Goal: Task Accomplishment & Management: Use online tool/utility

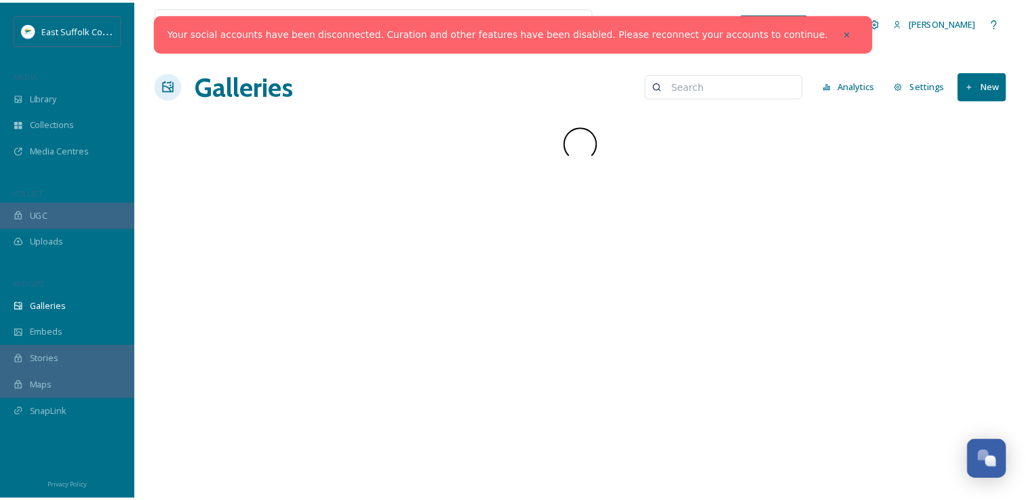
scroll to position [5178, 0]
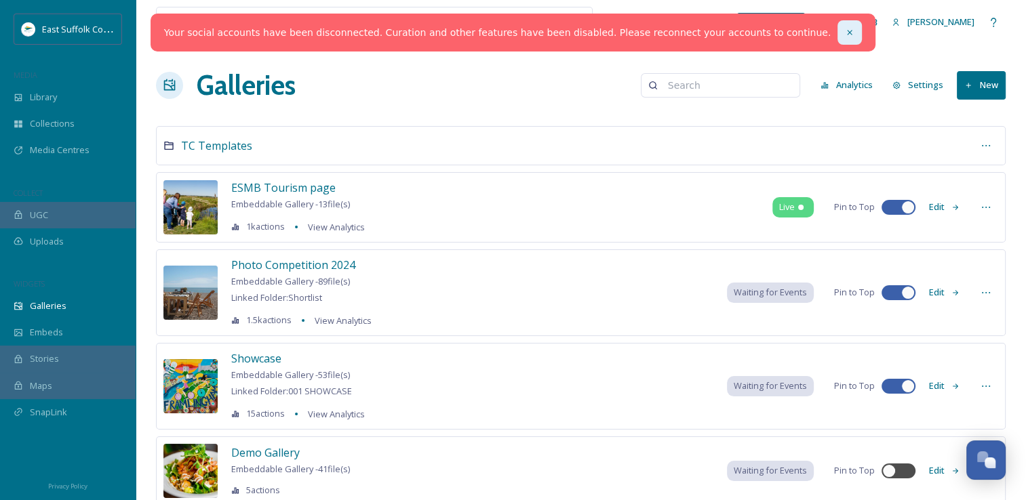
click at [845, 34] on icon at bounding box center [849, 32] width 9 height 9
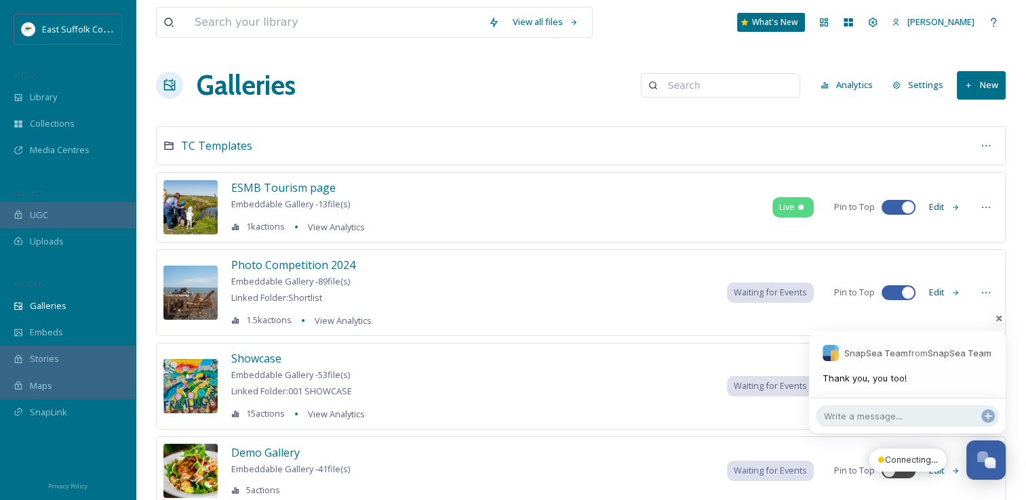
scroll to position [8108, 0]
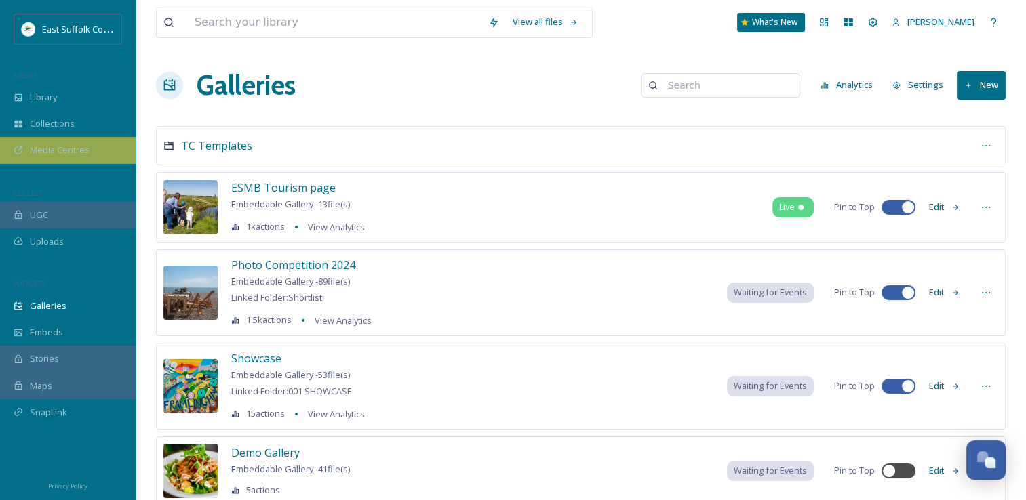
click at [58, 146] on span "Media Centres" at bounding box center [60, 150] width 60 height 13
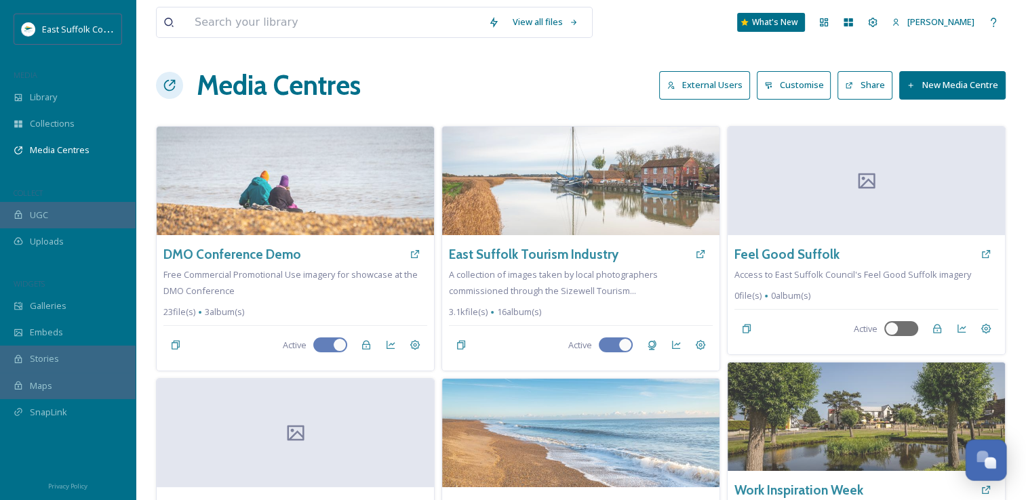
click at [1001, 473] on button "Open Chat" at bounding box center [985, 460] width 41 height 41
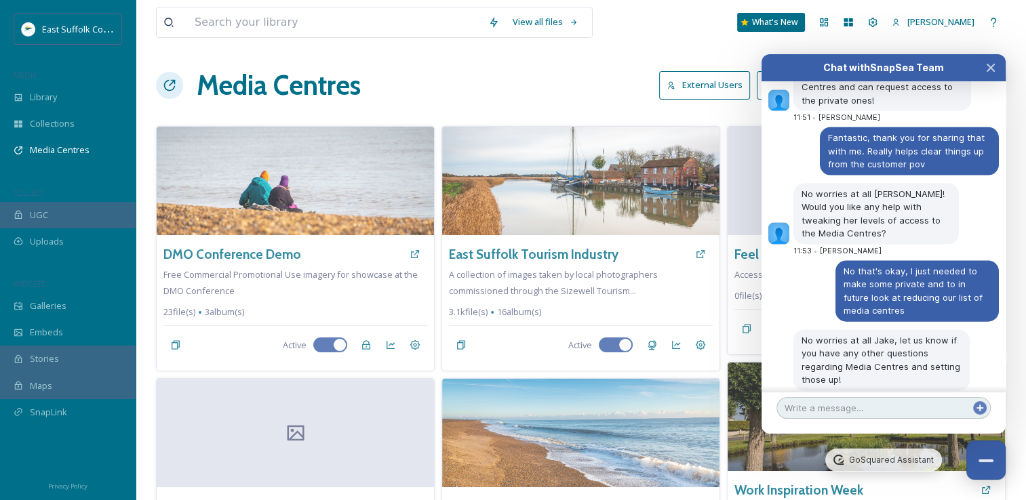
scroll to position [8134, 0]
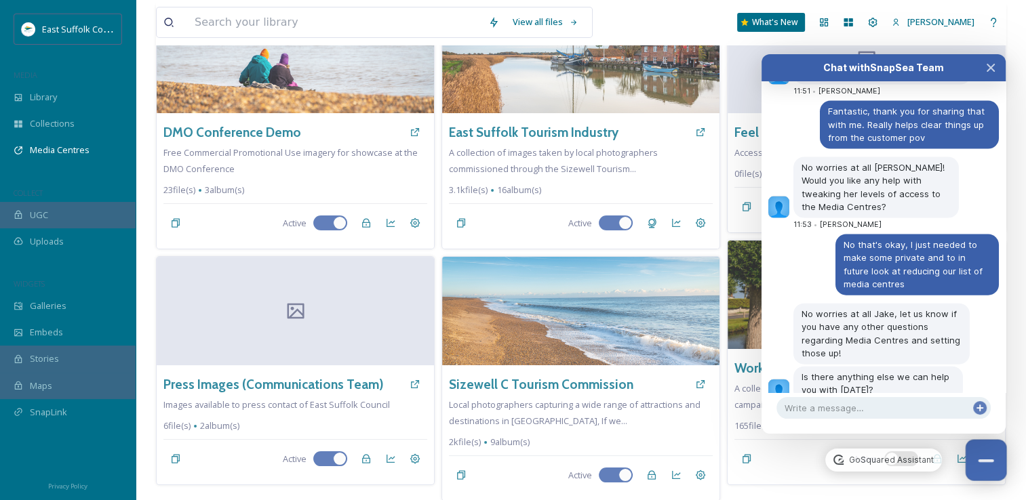
click at [976, 450] on button "Close Chat" at bounding box center [985, 460] width 41 height 41
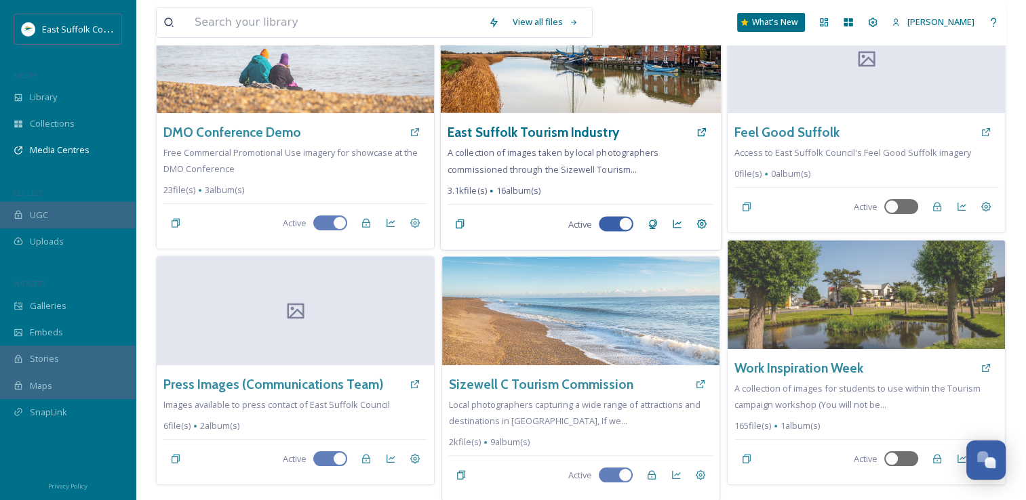
click at [652, 149] on span "A collection of images taken by local photographers commissioned through the Si…" at bounding box center [552, 160] width 211 height 28
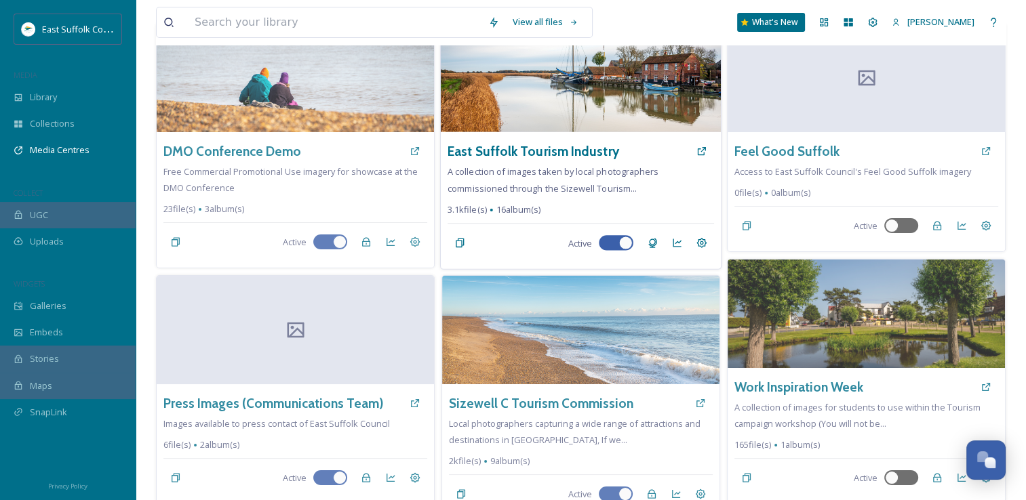
scroll to position [0, 0]
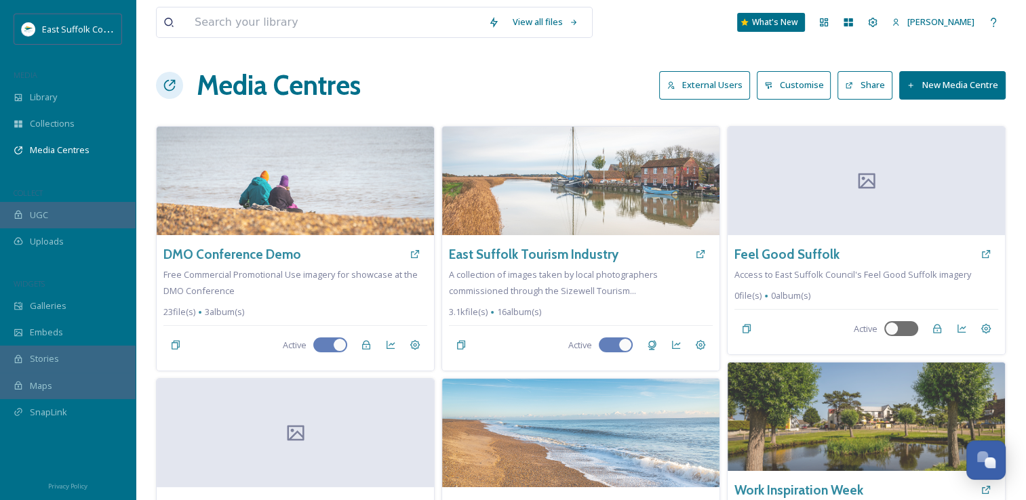
click at [717, 82] on button "External Users" at bounding box center [704, 85] width 91 height 28
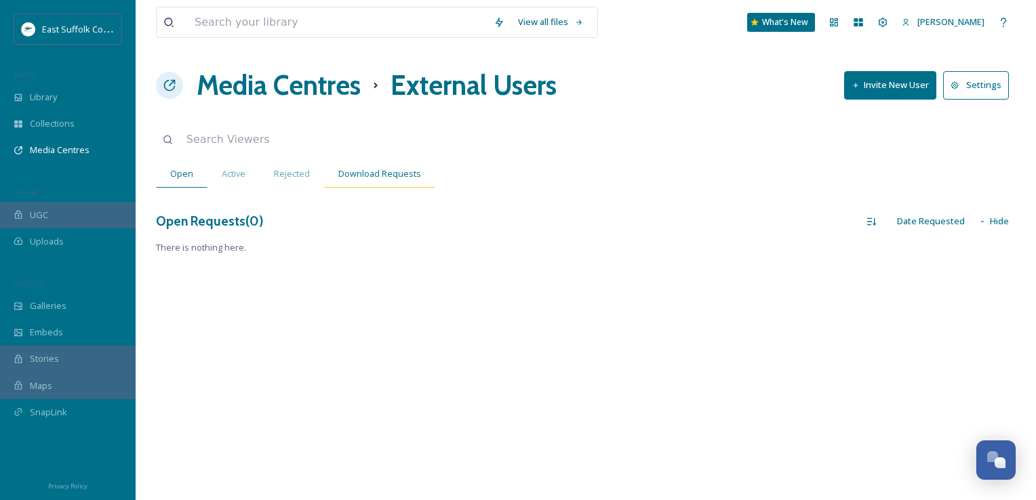
drag, startPoint x: 385, startPoint y: 193, endPoint x: 374, endPoint y: 167, distance: 28.2
click at [383, 188] on div "View all files What's New [PERSON_NAME] Media Centres External Users Invite New…" at bounding box center [586, 250] width 900 height 500
click at [374, 167] on span "Download Requests" at bounding box center [379, 173] width 83 height 13
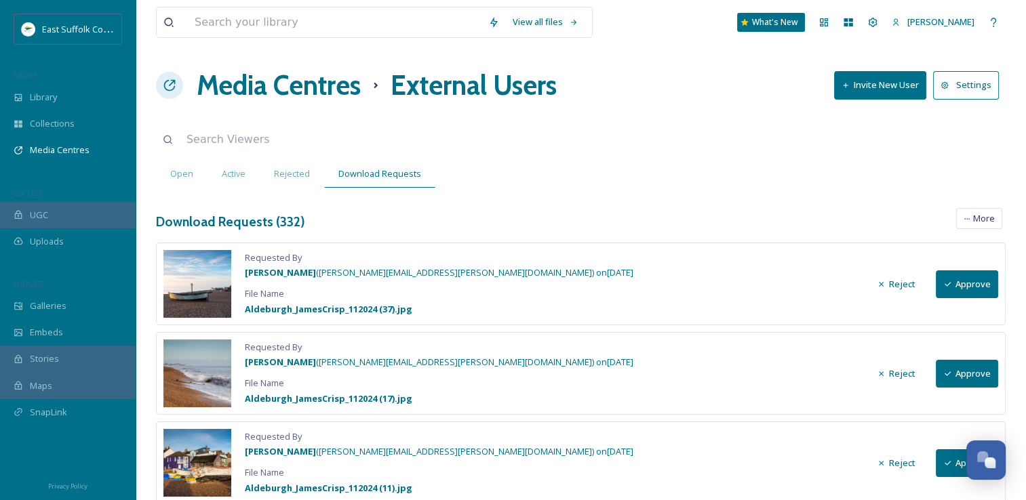
click at [966, 278] on button "Approve" at bounding box center [967, 285] width 62 height 28
click at [974, 367] on button "Approve" at bounding box center [967, 374] width 62 height 28
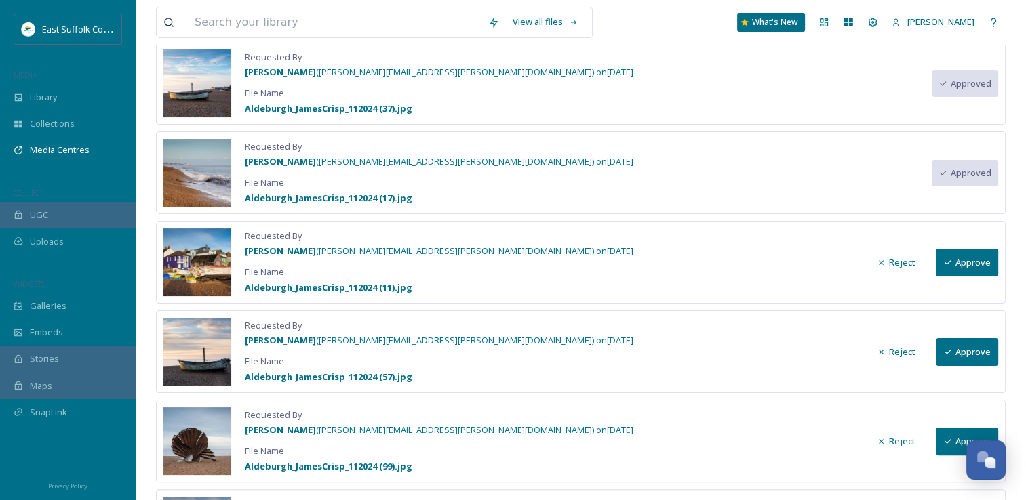
scroll to position [203, 0]
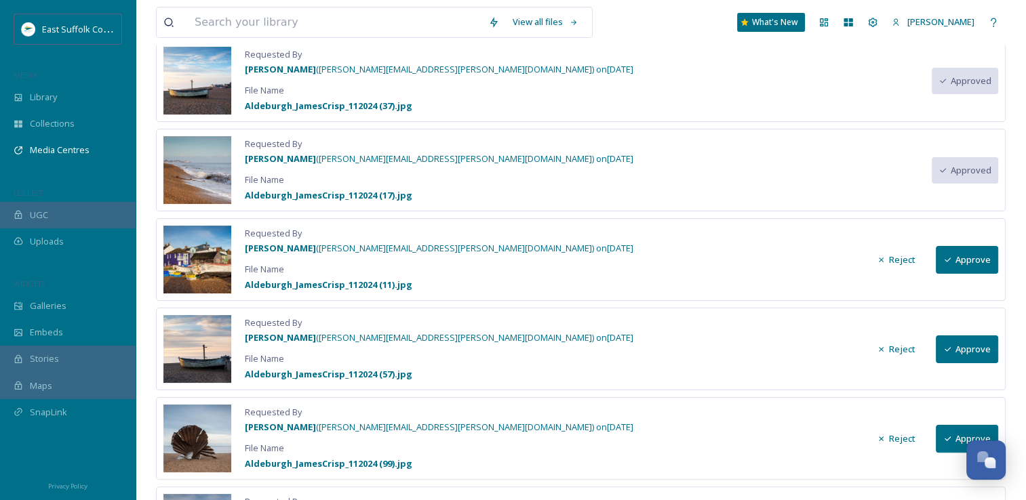
click at [965, 256] on button "Approve" at bounding box center [967, 260] width 62 height 28
click at [972, 349] on button "Approve" at bounding box center [967, 350] width 62 height 28
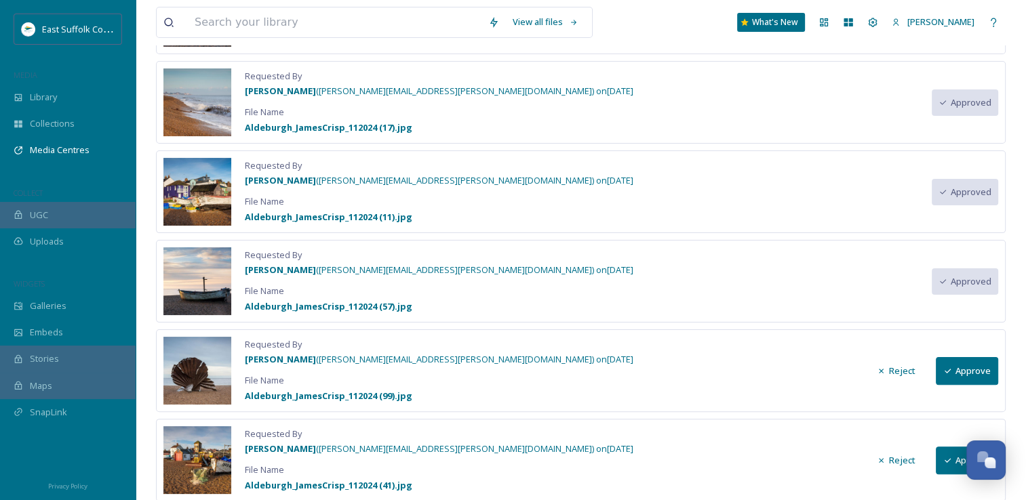
click at [964, 361] on button "Approve" at bounding box center [967, 371] width 62 height 28
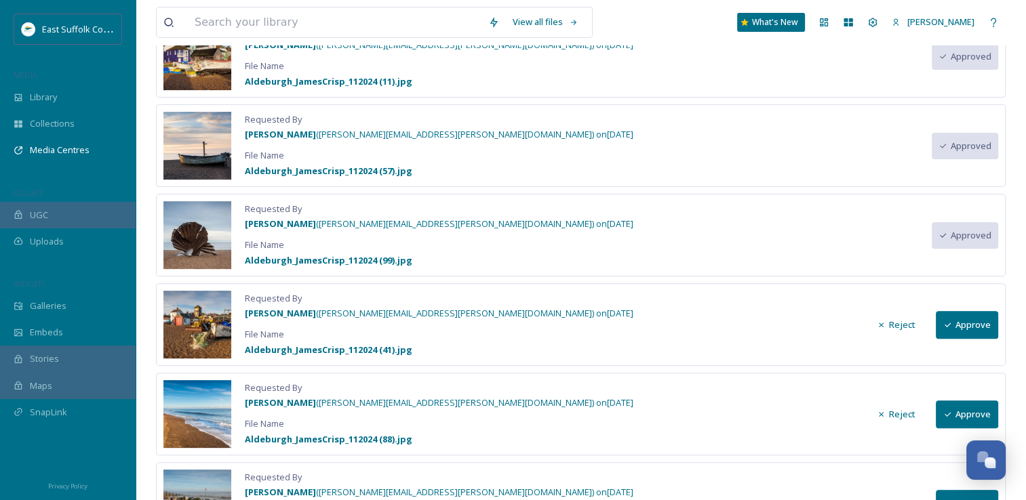
click at [973, 313] on button "Approve" at bounding box center [967, 325] width 62 height 28
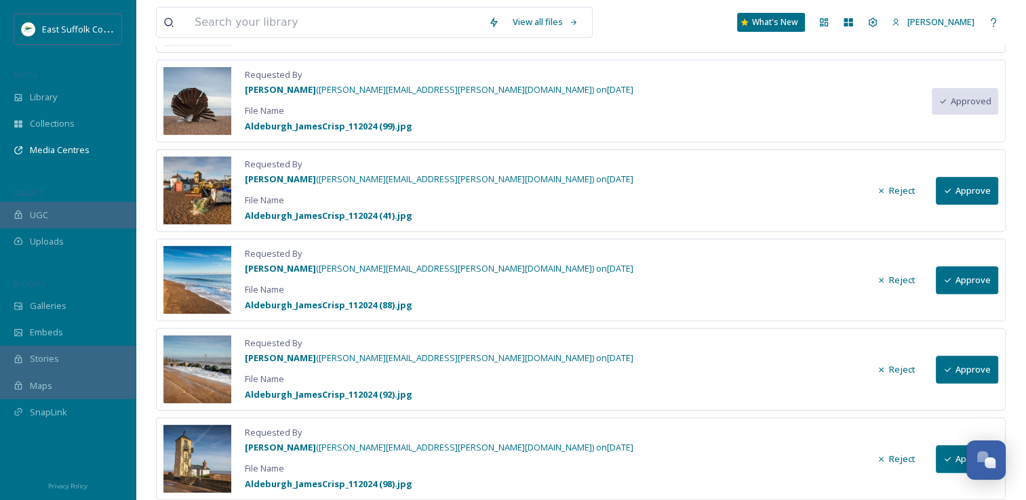
scroll to position [542, 0]
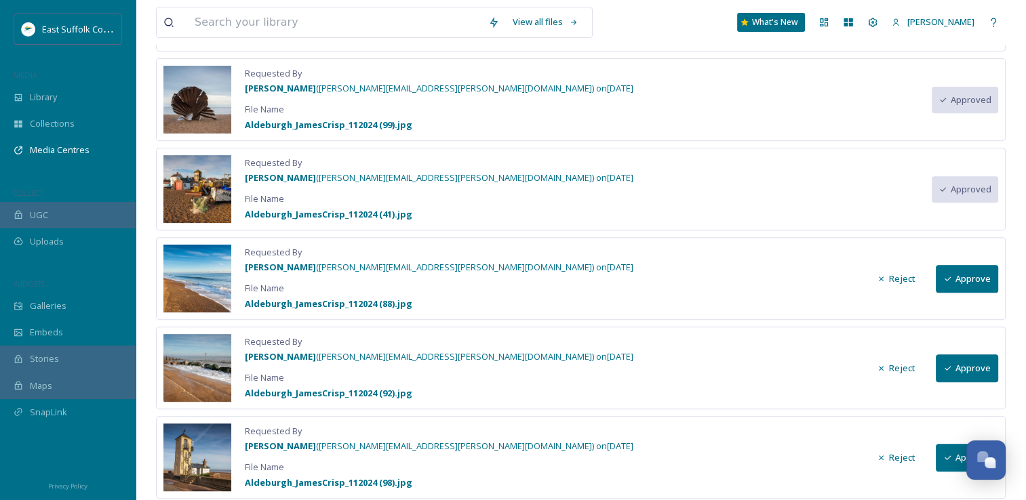
click at [984, 275] on button "Approve" at bounding box center [967, 279] width 62 height 28
click at [972, 350] on div "Requested By [PERSON_NAME] ( [PERSON_NAME][EMAIL_ADDRESS][PERSON_NAME][DOMAIN_N…" at bounding box center [581, 368] width 850 height 83
click at [971, 369] on button "Approve" at bounding box center [967, 369] width 62 height 28
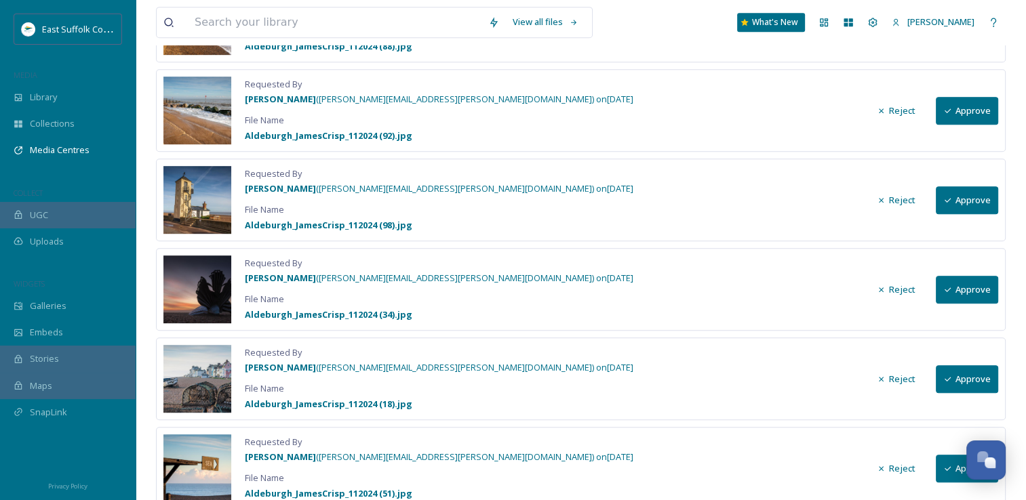
scroll to position [814, 0]
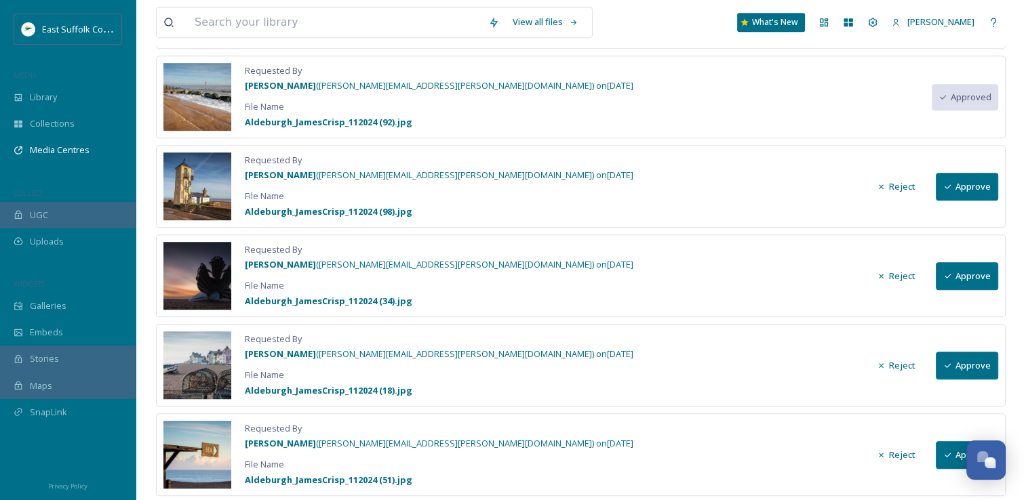
click at [976, 189] on button "Approve" at bounding box center [967, 187] width 62 height 28
click at [971, 290] on div "Requested By [PERSON_NAME] ( [PERSON_NAME][EMAIL_ADDRESS][PERSON_NAME][DOMAIN_N…" at bounding box center [581, 276] width 850 height 83
click at [979, 271] on button "Approve" at bounding box center [967, 276] width 62 height 28
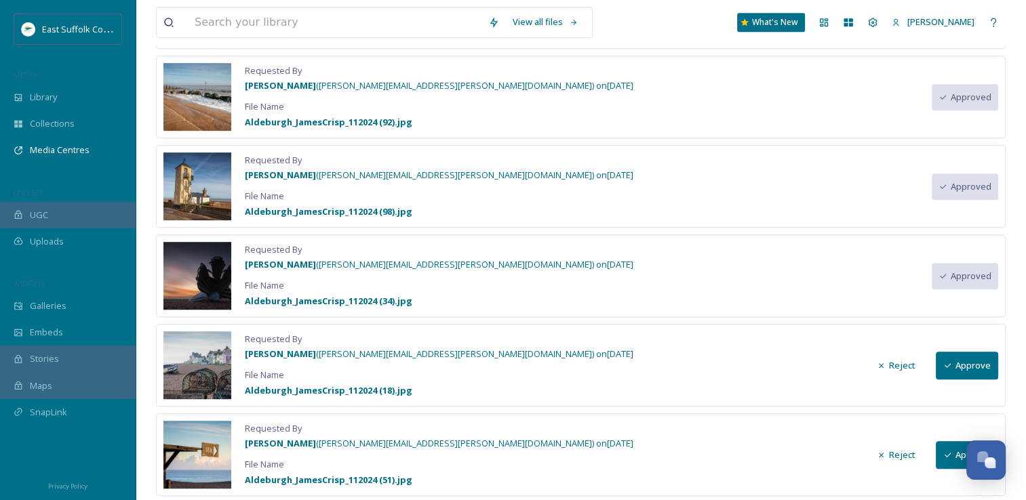
click at [977, 363] on button "Approve" at bounding box center [967, 366] width 62 height 28
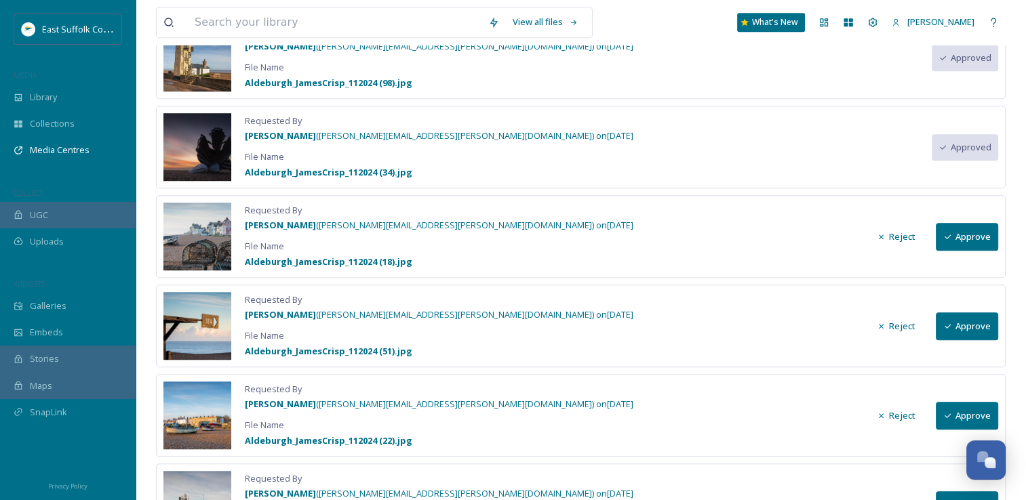
scroll to position [949, 0]
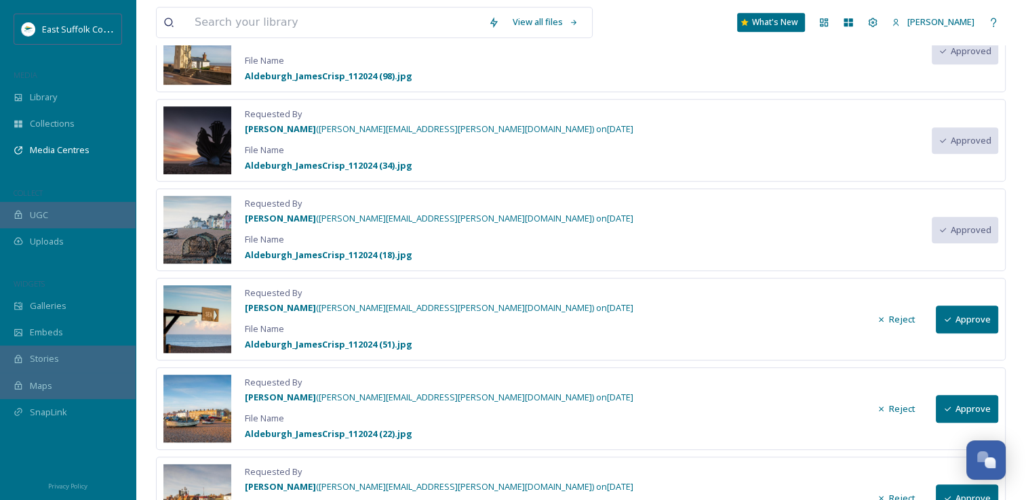
click at [974, 316] on button "Approve" at bounding box center [967, 320] width 62 height 28
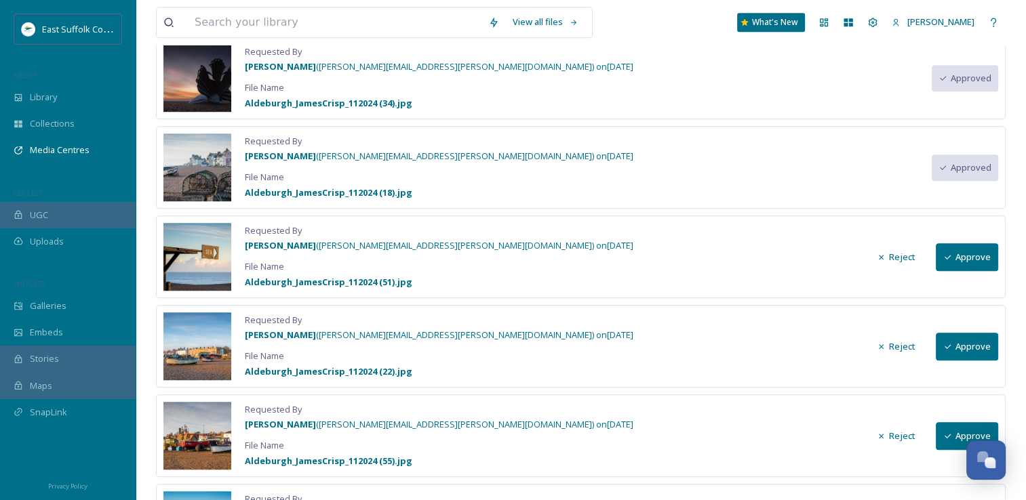
scroll to position [1085, 0]
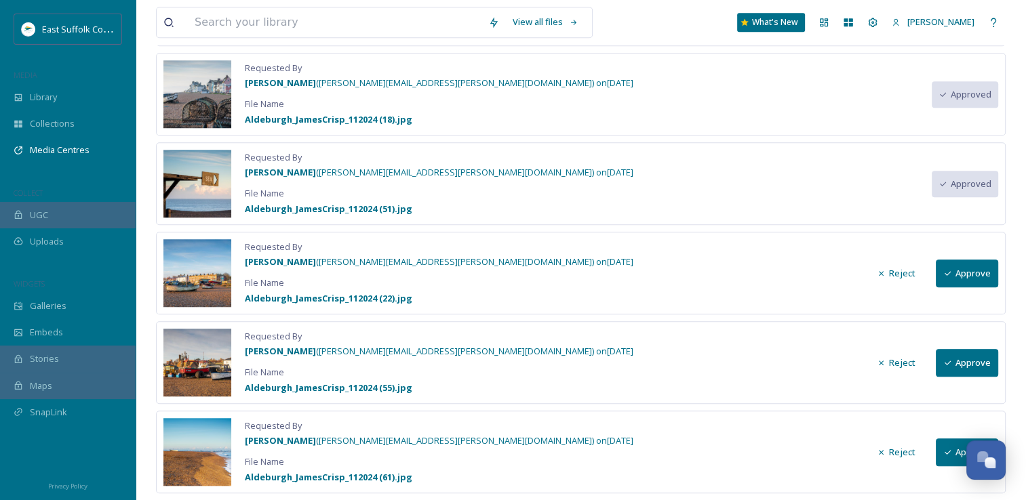
click at [978, 274] on button "Approve" at bounding box center [967, 274] width 62 height 28
click at [969, 352] on button "Approve" at bounding box center [967, 363] width 62 height 28
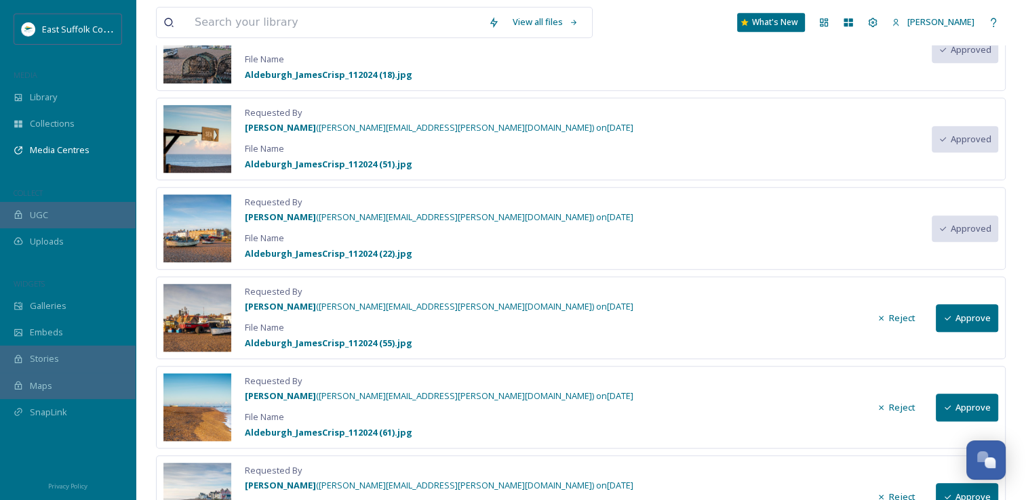
scroll to position [1220, 0]
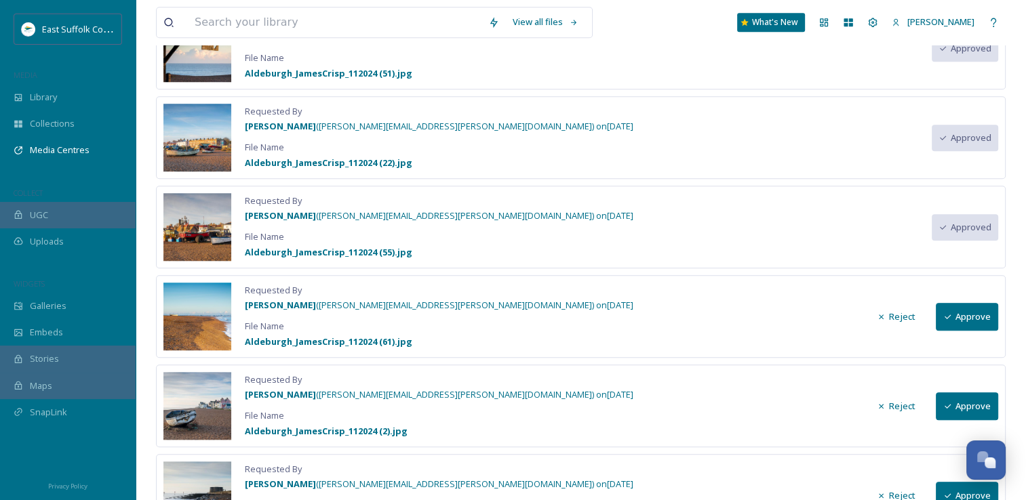
click at [969, 311] on button "Approve" at bounding box center [967, 317] width 62 height 28
click at [967, 397] on button "Approve" at bounding box center [967, 407] width 62 height 28
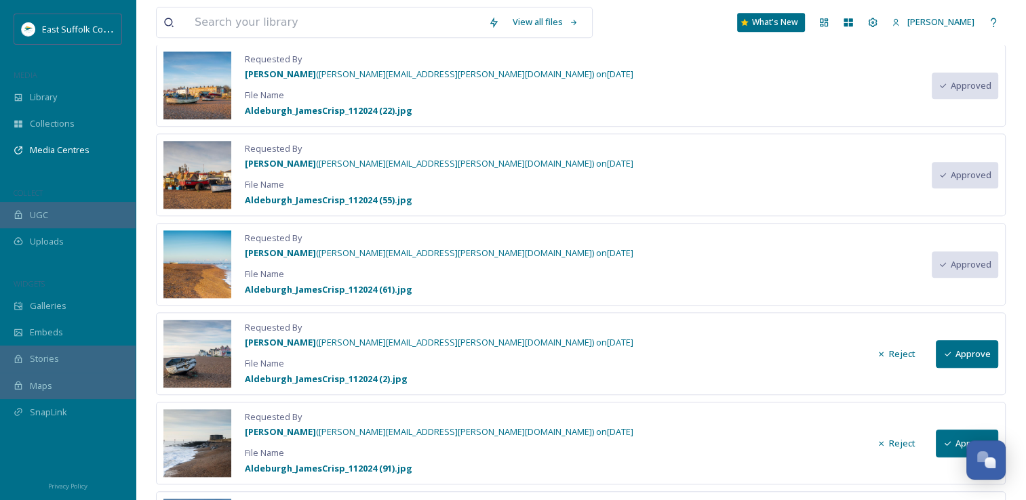
scroll to position [1356, 0]
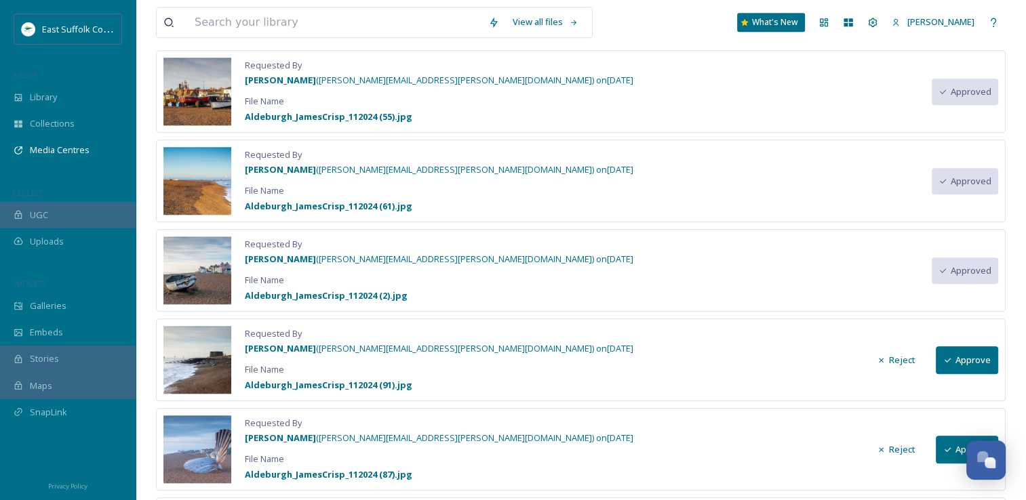
click at [960, 357] on button "Approve" at bounding box center [967, 360] width 62 height 28
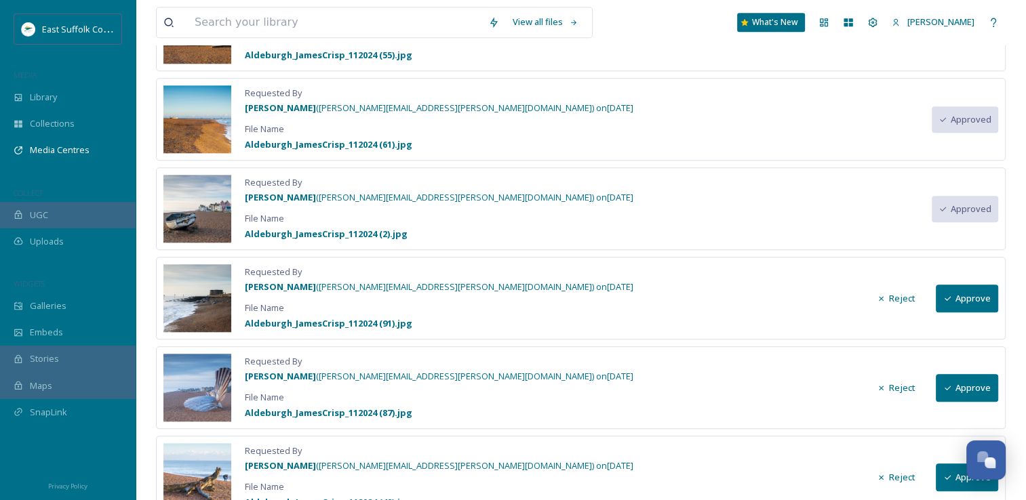
scroll to position [1492, 0]
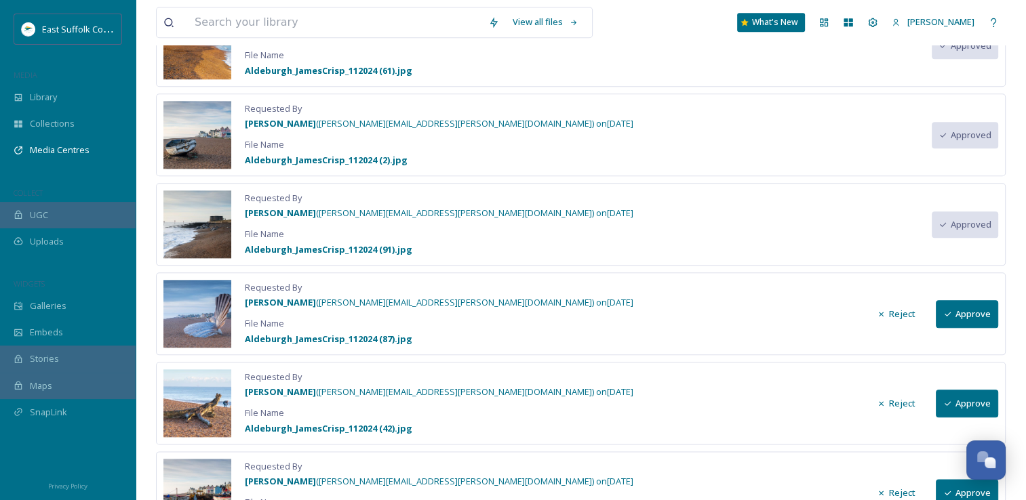
click at [978, 304] on button "Approve" at bounding box center [967, 314] width 62 height 28
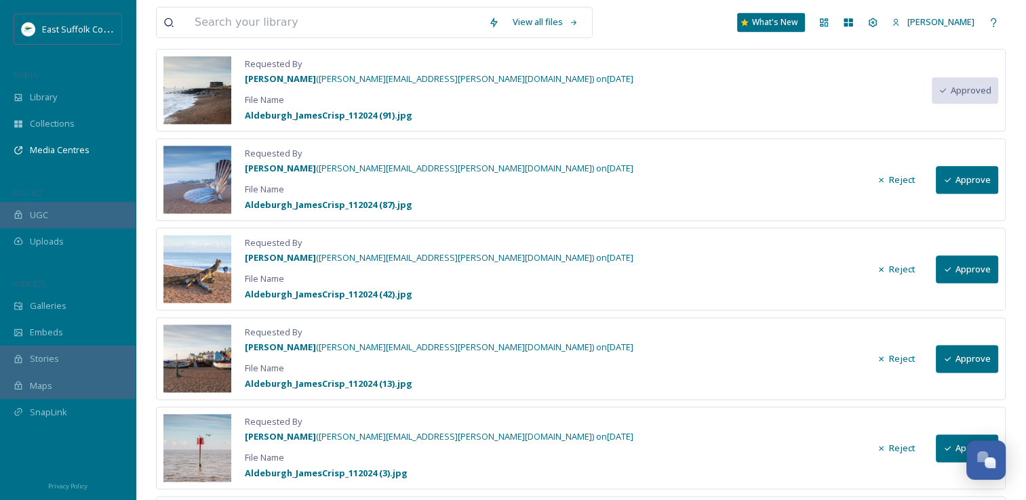
scroll to position [1627, 0]
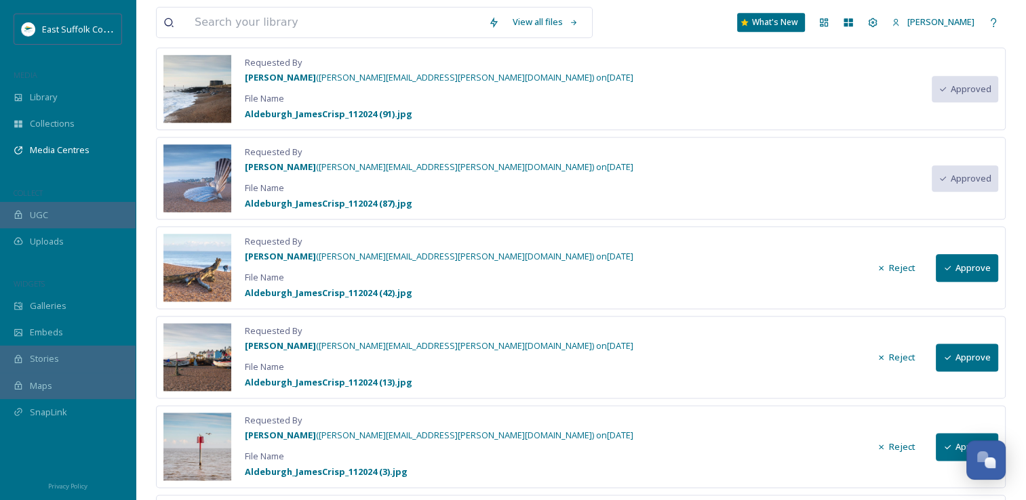
click at [970, 265] on button "Approve" at bounding box center [967, 268] width 62 height 28
click at [952, 357] on button "Approve" at bounding box center [967, 358] width 62 height 28
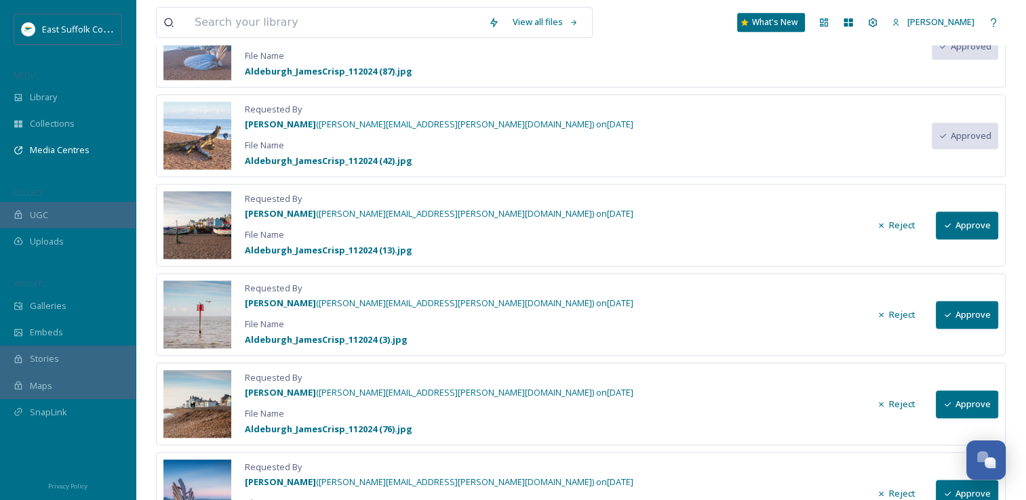
scroll to position [1763, 0]
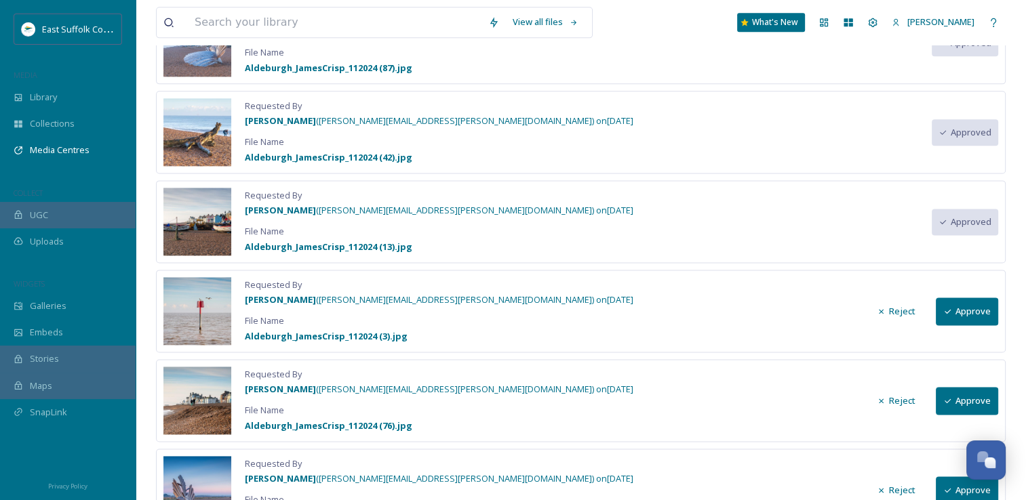
click at [965, 309] on button "Approve" at bounding box center [967, 312] width 62 height 28
click at [953, 393] on button "Approve" at bounding box center [967, 401] width 62 height 28
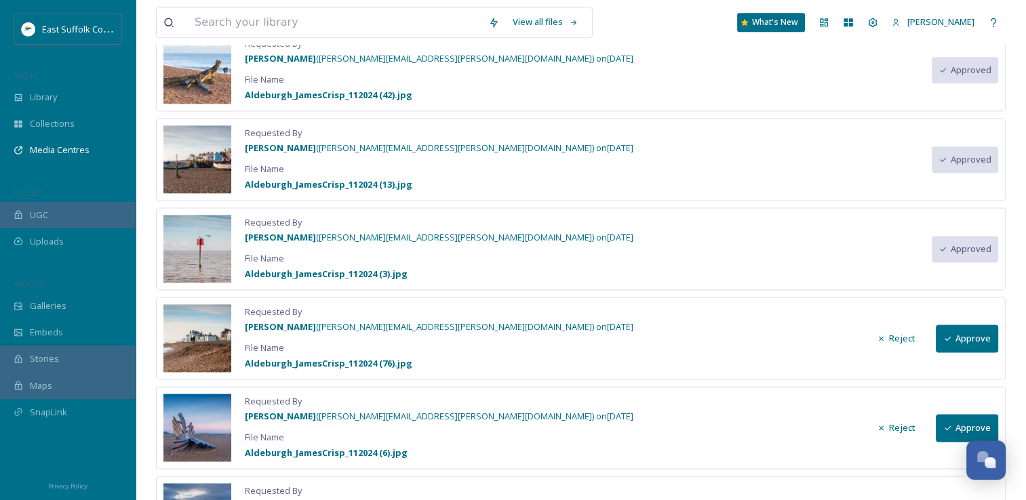
scroll to position [1898, 0]
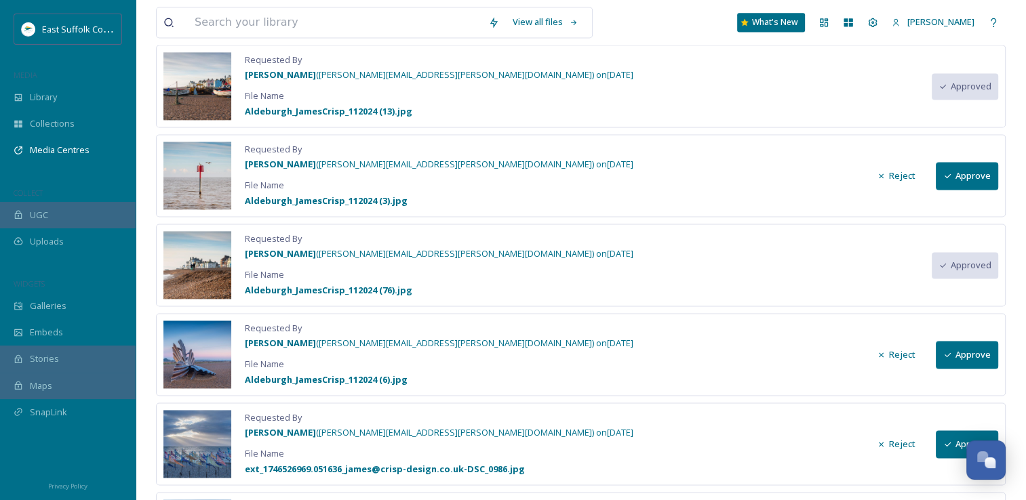
click at [971, 167] on button "Approve" at bounding box center [967, 176] width 62 height 28
click at [983, 356] on button "Approve" at bounding box center [967, 355] width 62 height 28
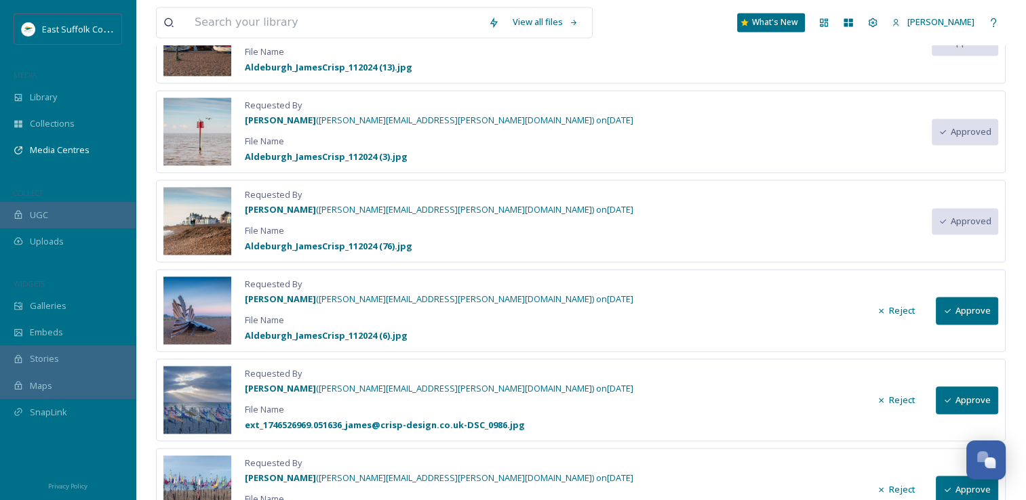
scroll to position [1966, 0]
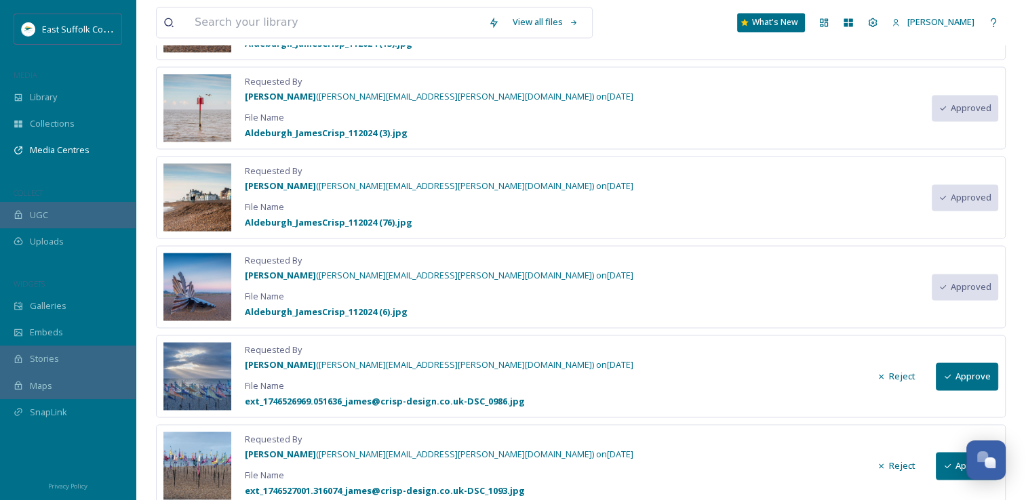
click at [976, 365] on button "Approve" at bounding box center [967, 377] width 62 height 28
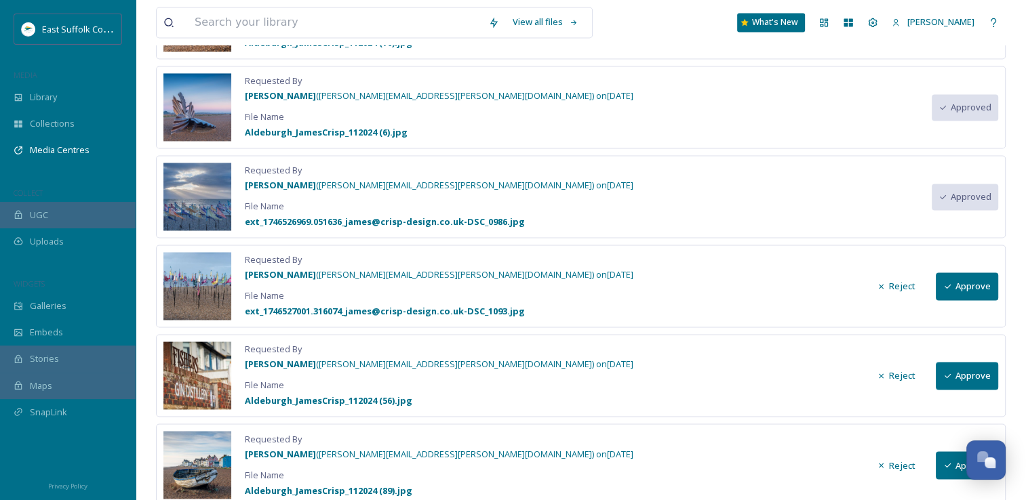
scroll to position [2170, 0]
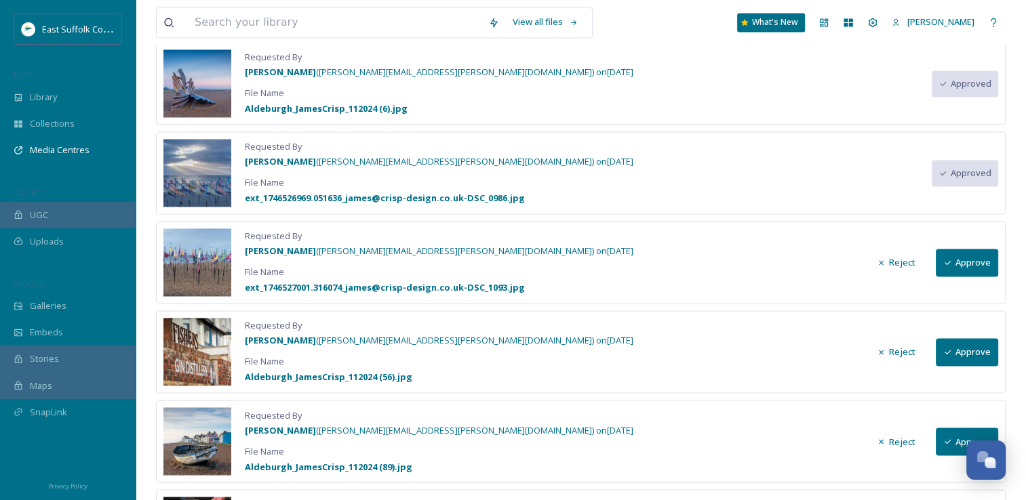
click at [966, 256] on button "Approve" at bounding box center [967, 263] width 62 height 28
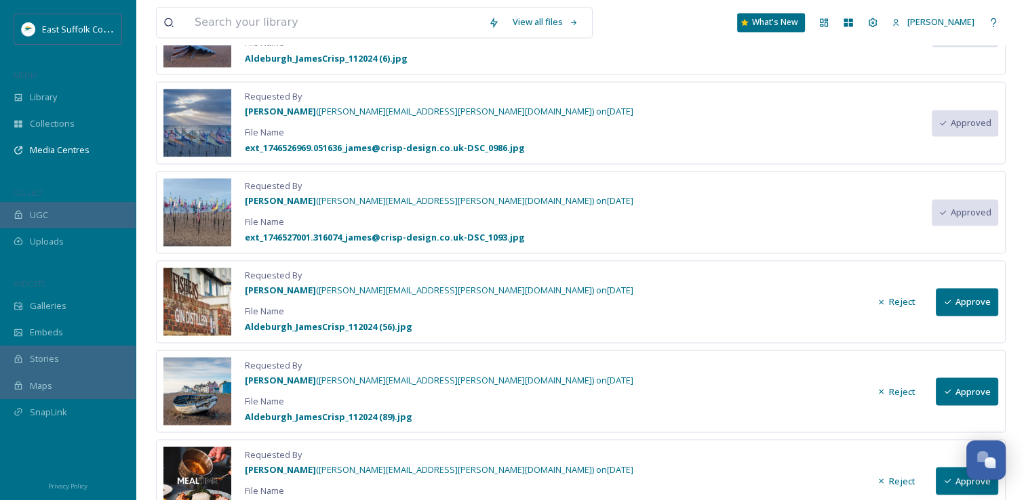
scroll to position [2305, 0]
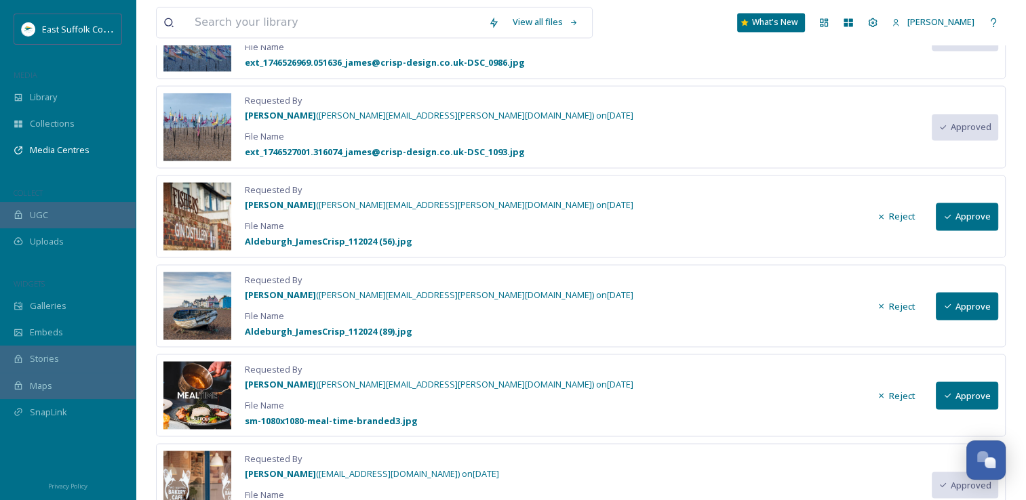
click at [961, 216] on button "Approve" at bounding box center [967, 217] width 62 height 28
click at [960, 292] on button "Approve" at bounding box center [967, 306] width 62 height 28
click at [873, 384] on button "Reject" at bounding box center [896, 395] width 52 height 26
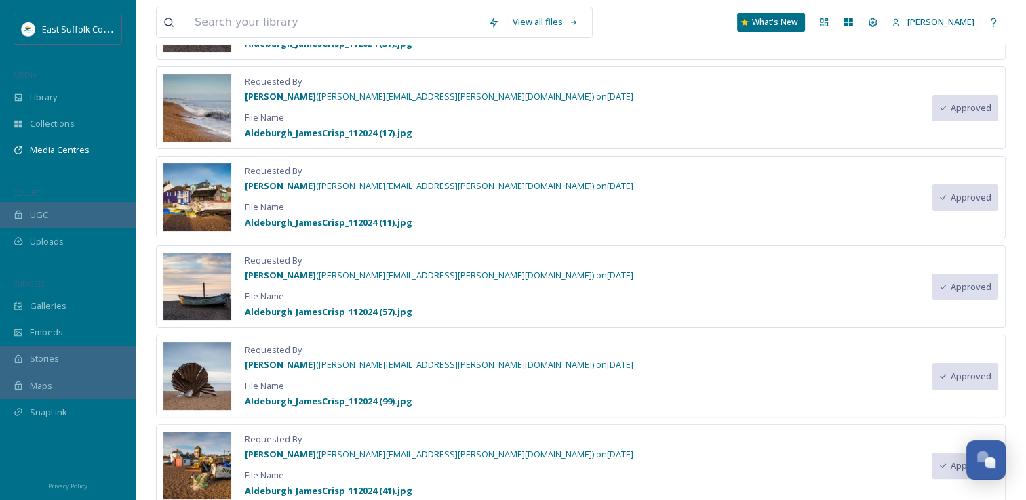
scroll to position [0, 0]
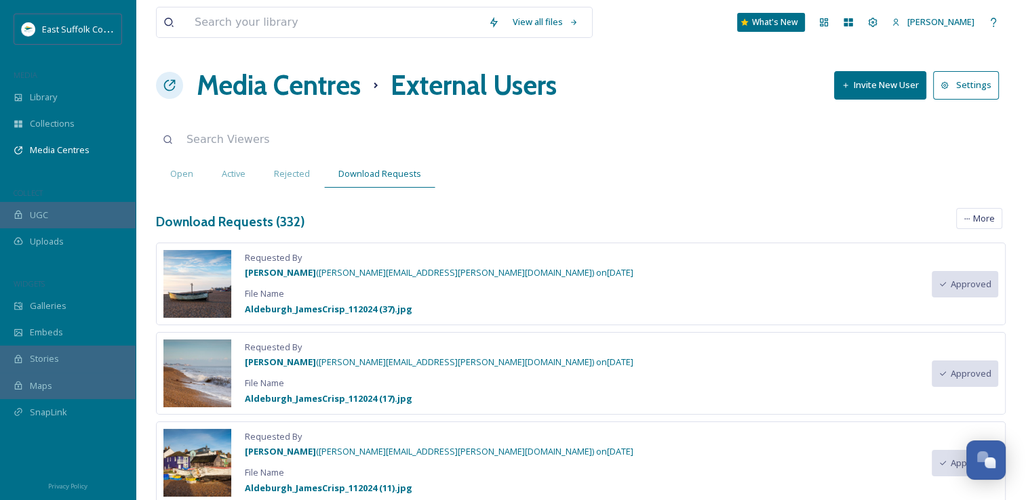
drag, startPoint x: 372, startPoint y: 412, endPoint x: 353, endPoint y: 50, distance: 362.6
